Goal: Check status: Check status

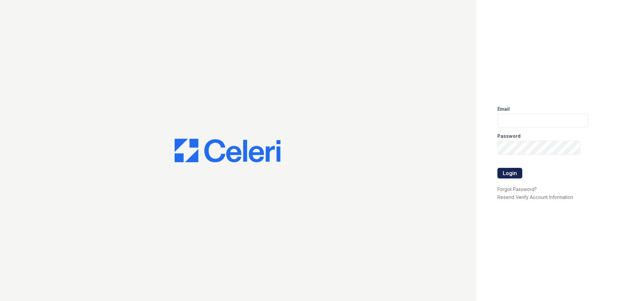
type input "arrivenorthbethesda@trinity-pm.com"
click at [509, 174] on button "Login" at bounding box center [509, 173] width 25 height 11
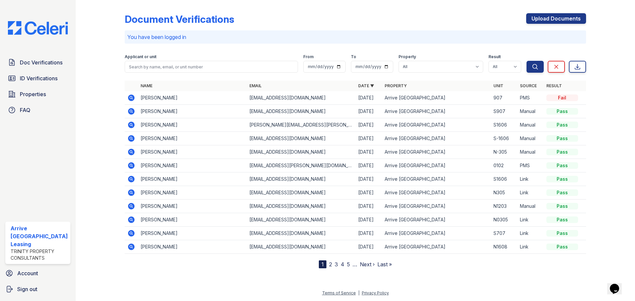
click at [129, 96] on icon at bounding box center [131, 98] width 8 height 8
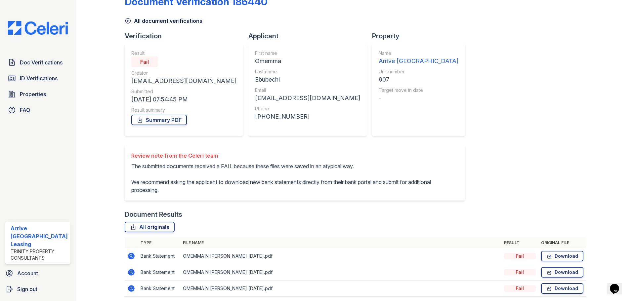
scroll to position [17, 0]
